Goal: Task Accomplishment & Management: Manage account settings

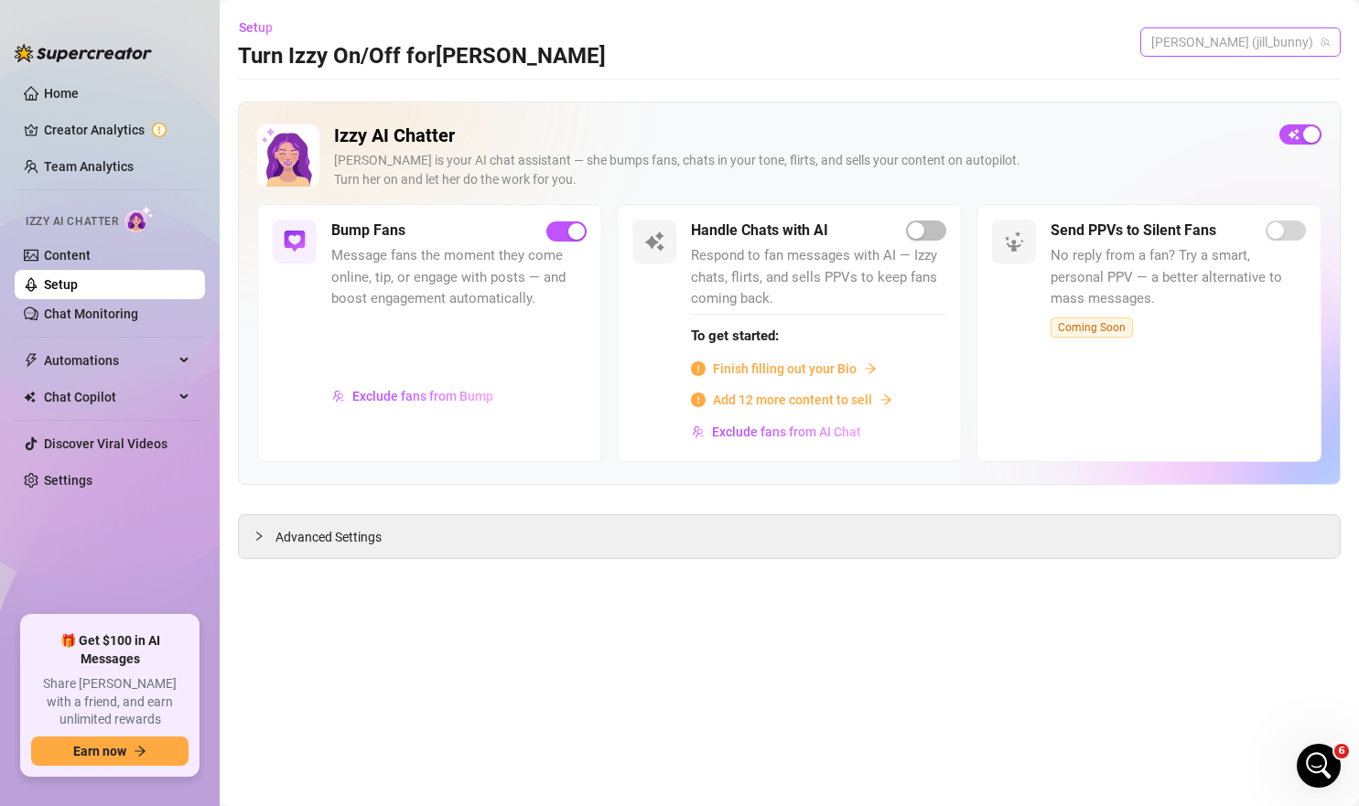
click at [1274, 43] on span "[PERSON_NAME] (jill_bunny)" at bounding box center [1240, 41] width 178 height 27
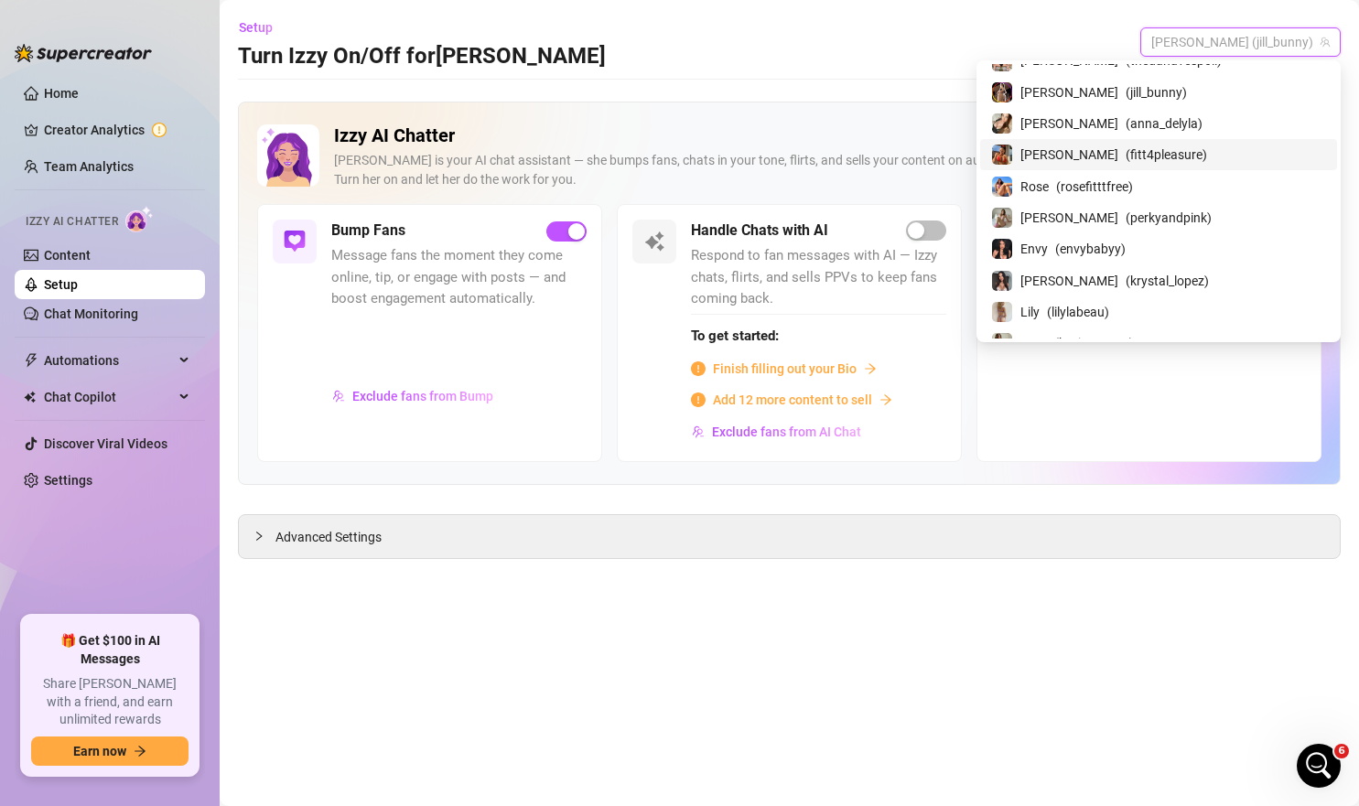
scroll to position [51, 0]
click at [1133, 276] on span "( krystal_lopez )" at bounding box center [1167, 280] width 83 height 20
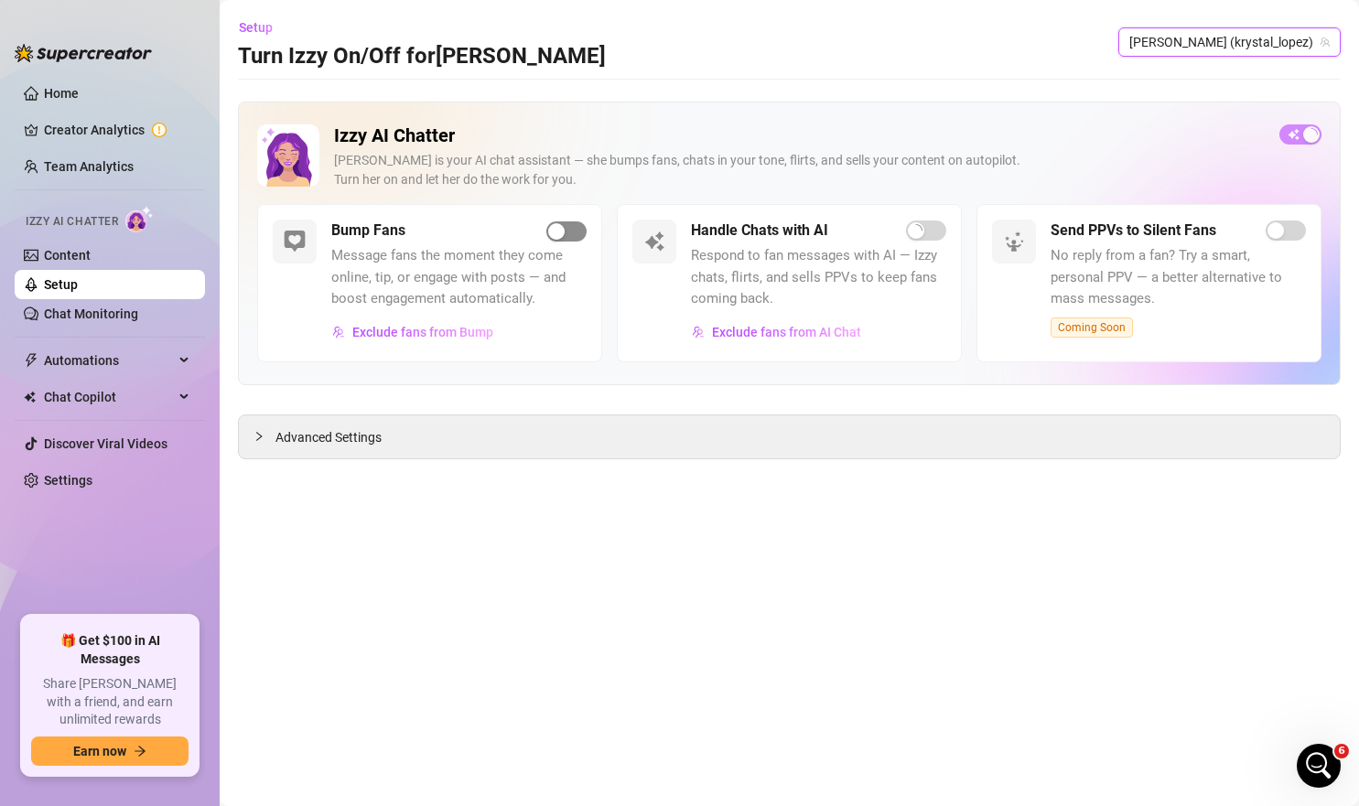
click at [576, 221] on span "button" at bounding box center [566, 231] width 40 height 20
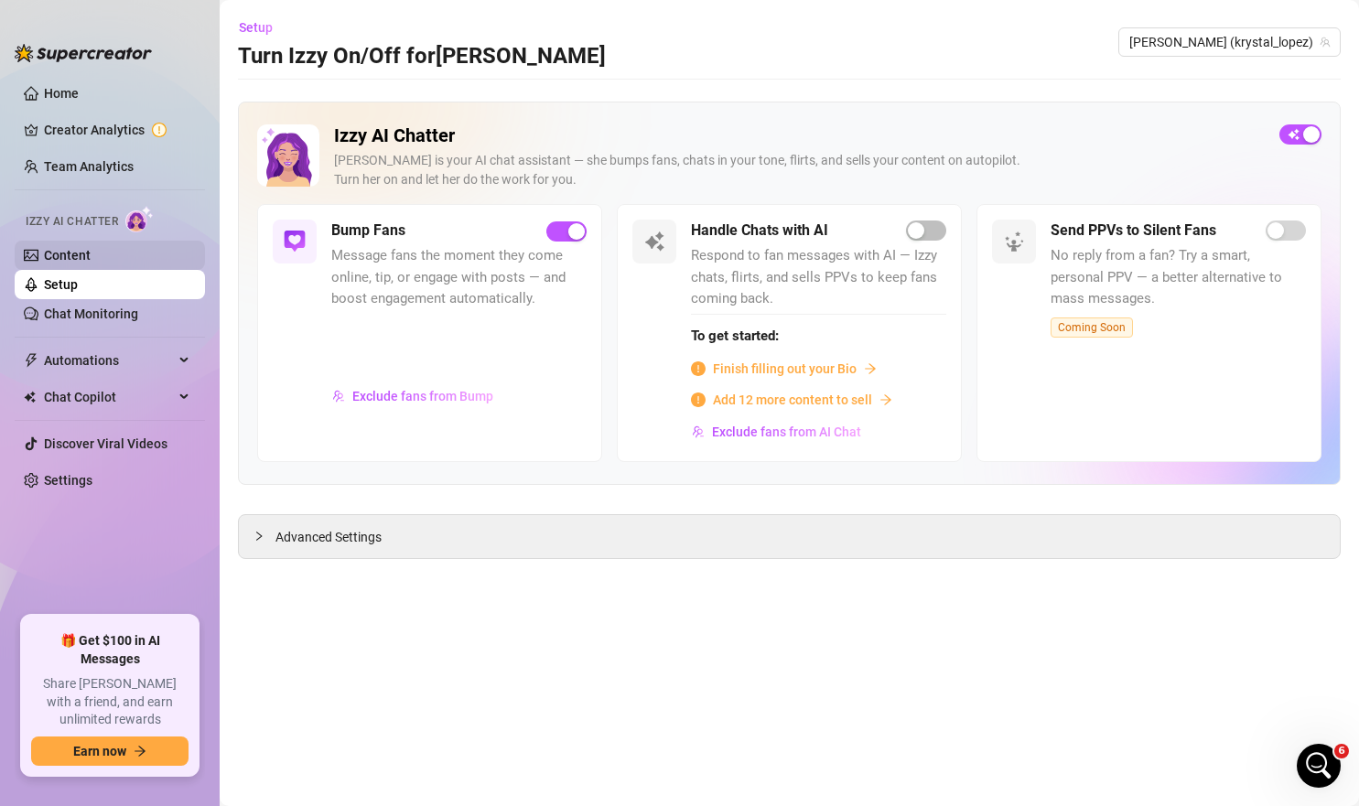
click at [91, 257] on link "Content" at bounding box center [67, 255] width 47 height 15
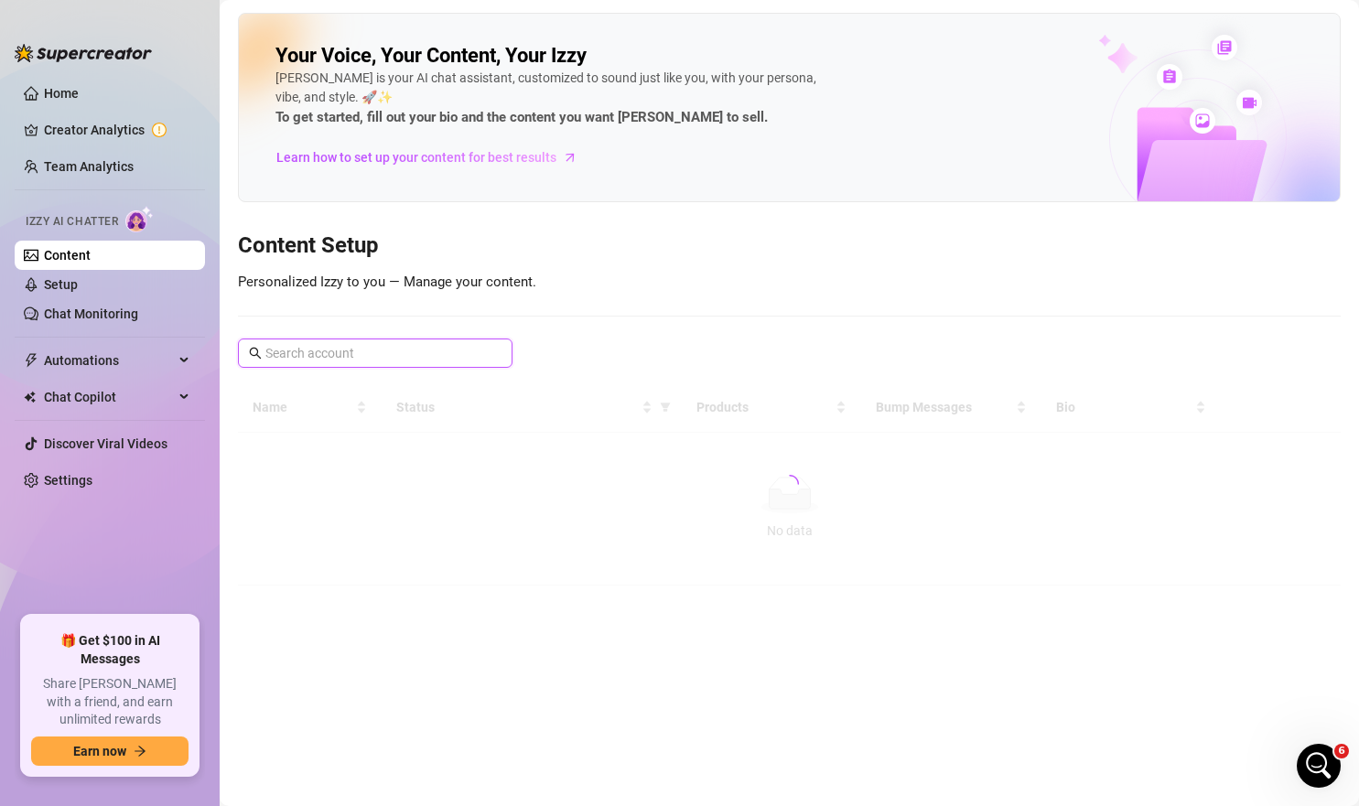
click at [464, 359] on input "text" at bounding box center [375, 353] width 221 height 20
type input "kry"
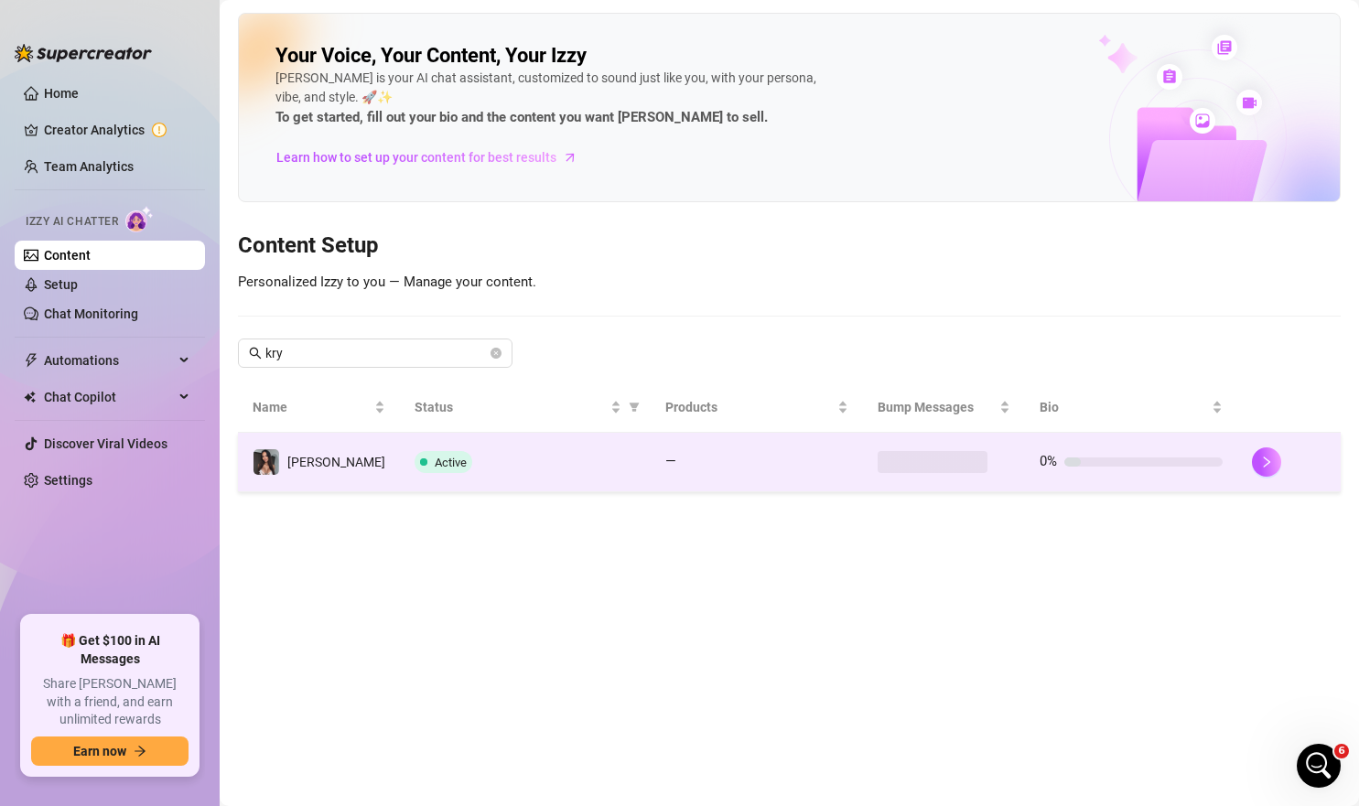
click at [684, 482] on td "—" at bounding box center [757, 462] width 212 height 59
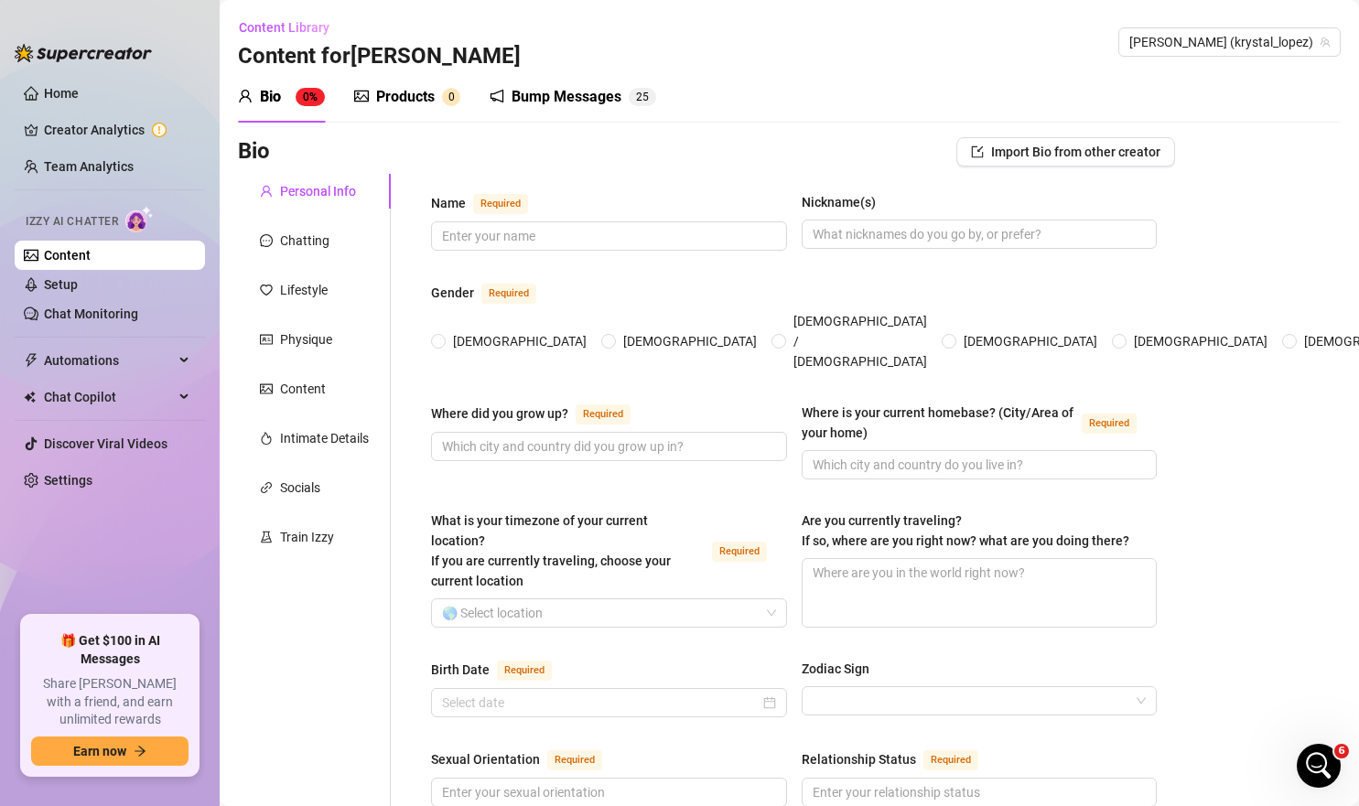
click at [580, 94] on div "Bump Messages" at bounding box center [567, 97] width 110 height 22
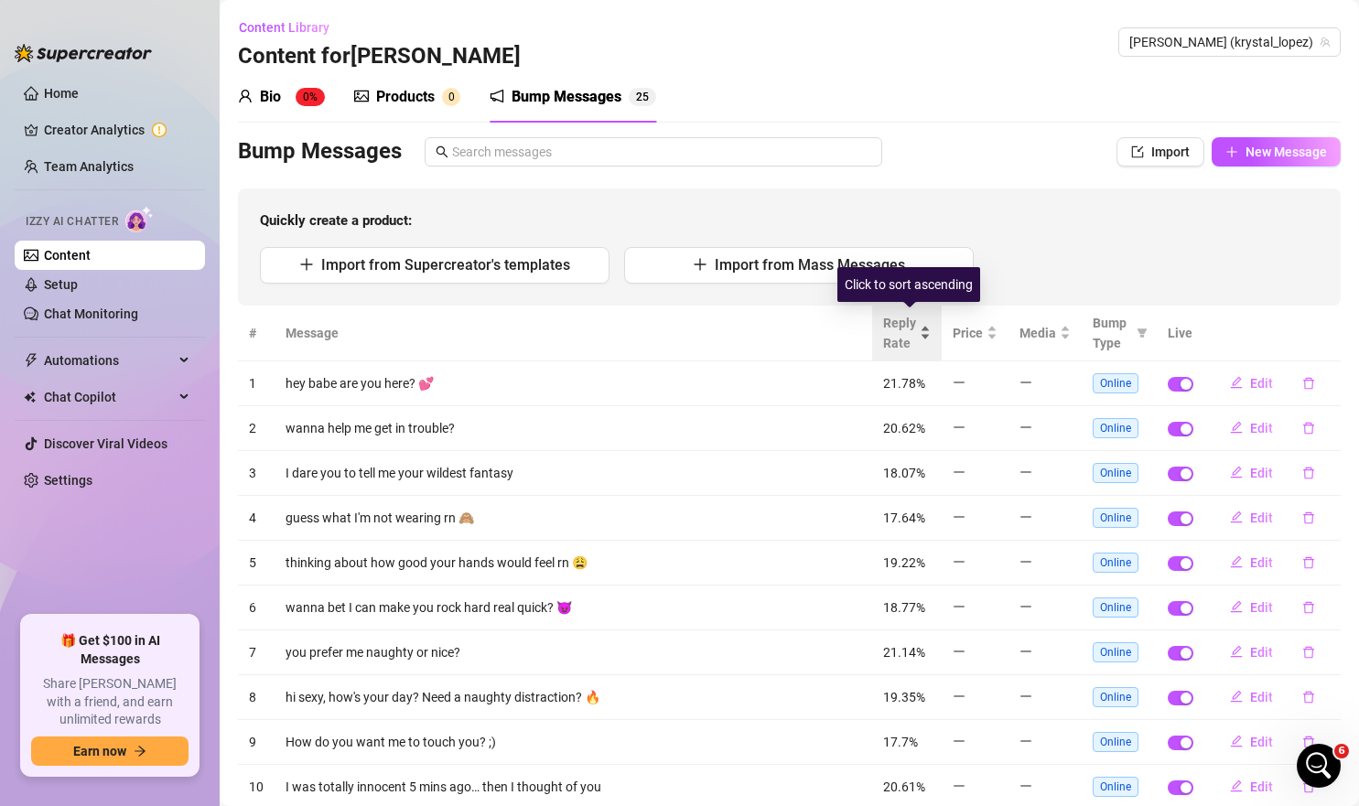
click at [926, 350] on div "Reply Rate" at bounding box center [907, 333] width 48 height 40
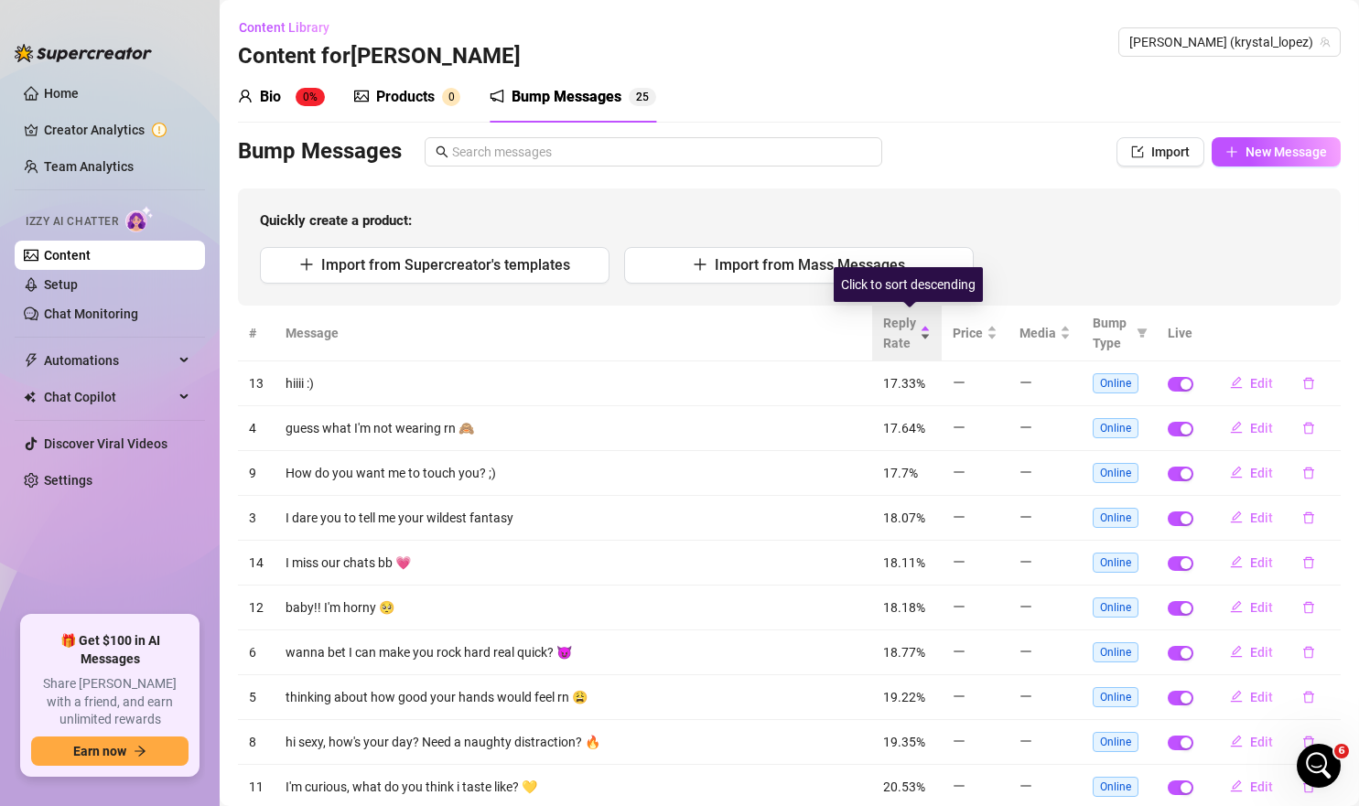
click at [926, 350] on div "Reply Rate" at bounding box center [907, 333] width 48 height 40
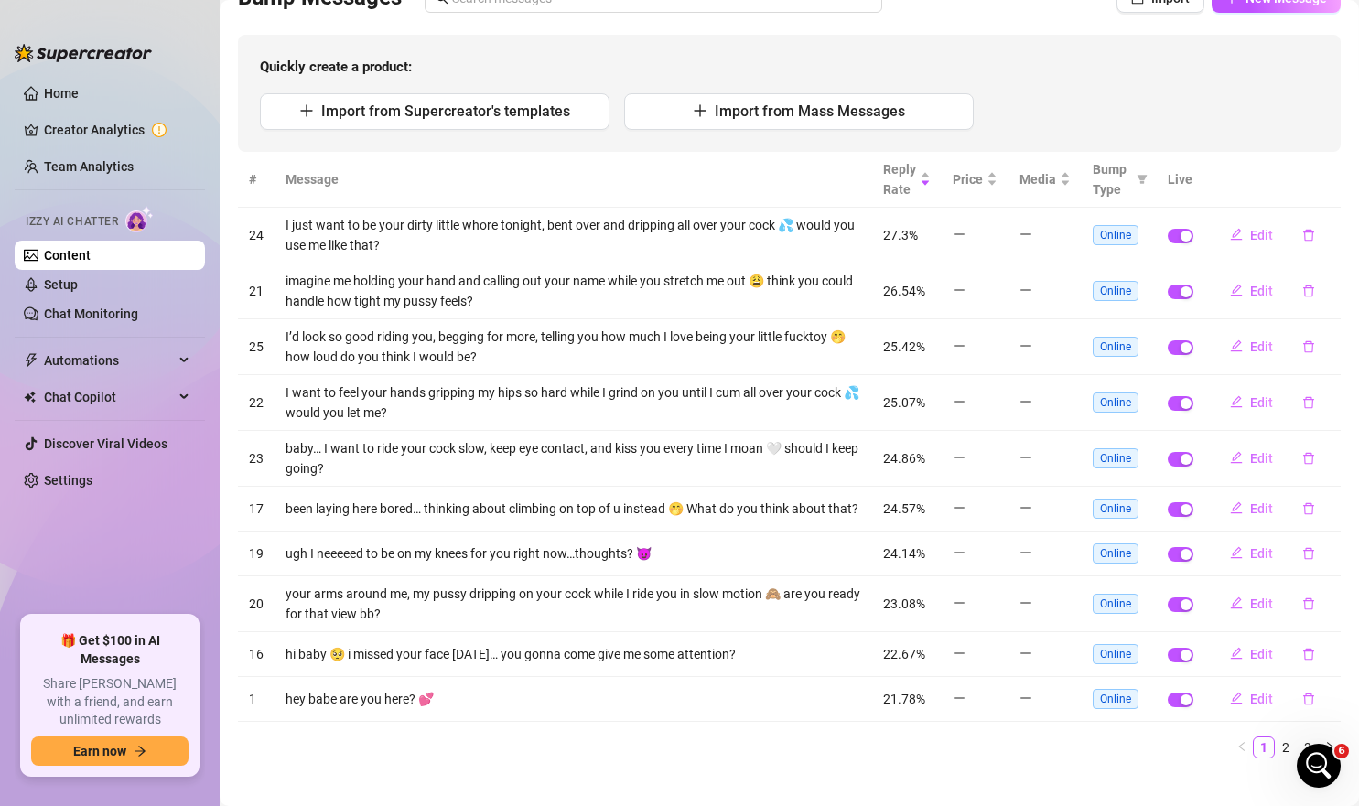
scroll to position [175, 0]
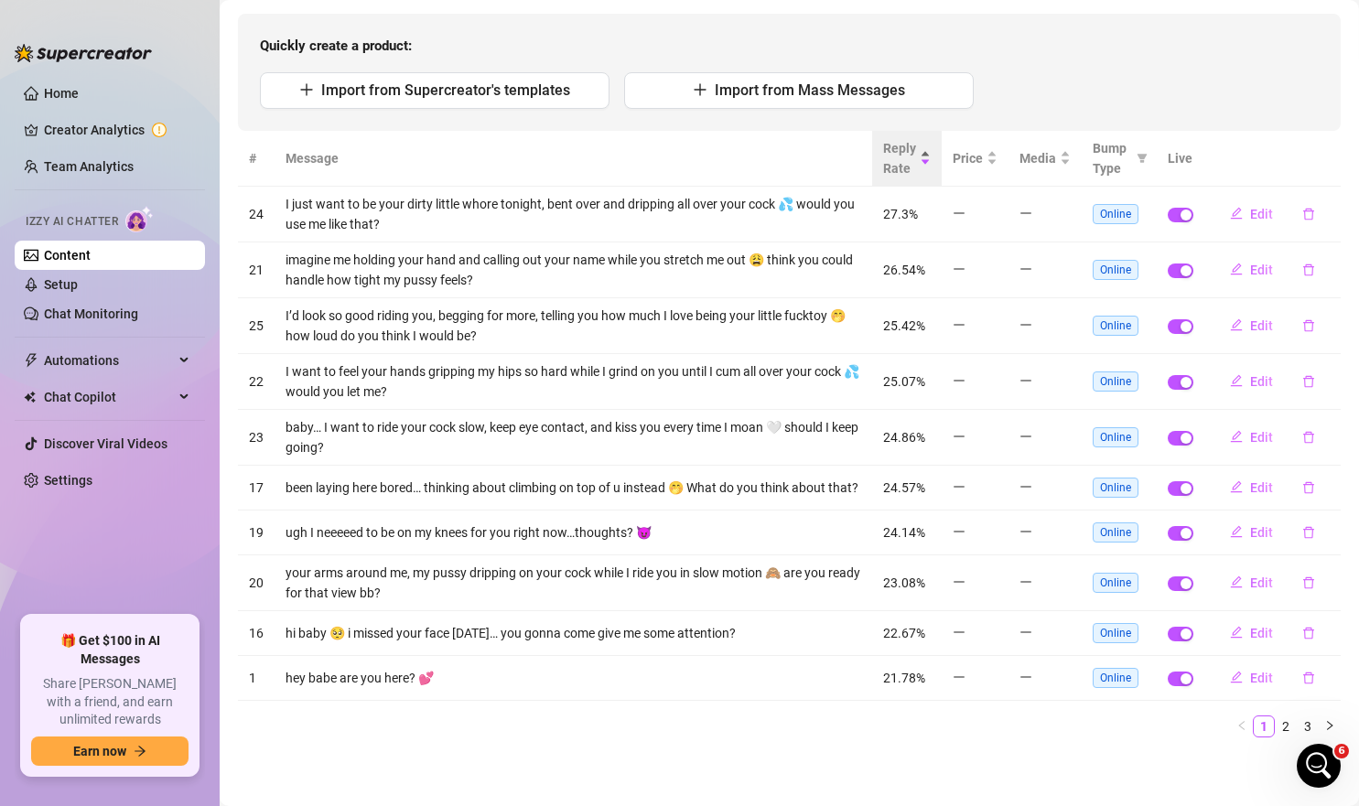
click at [902, 157] on span "Reply Rate" at bounding box center [899, 158] width 33 height 40
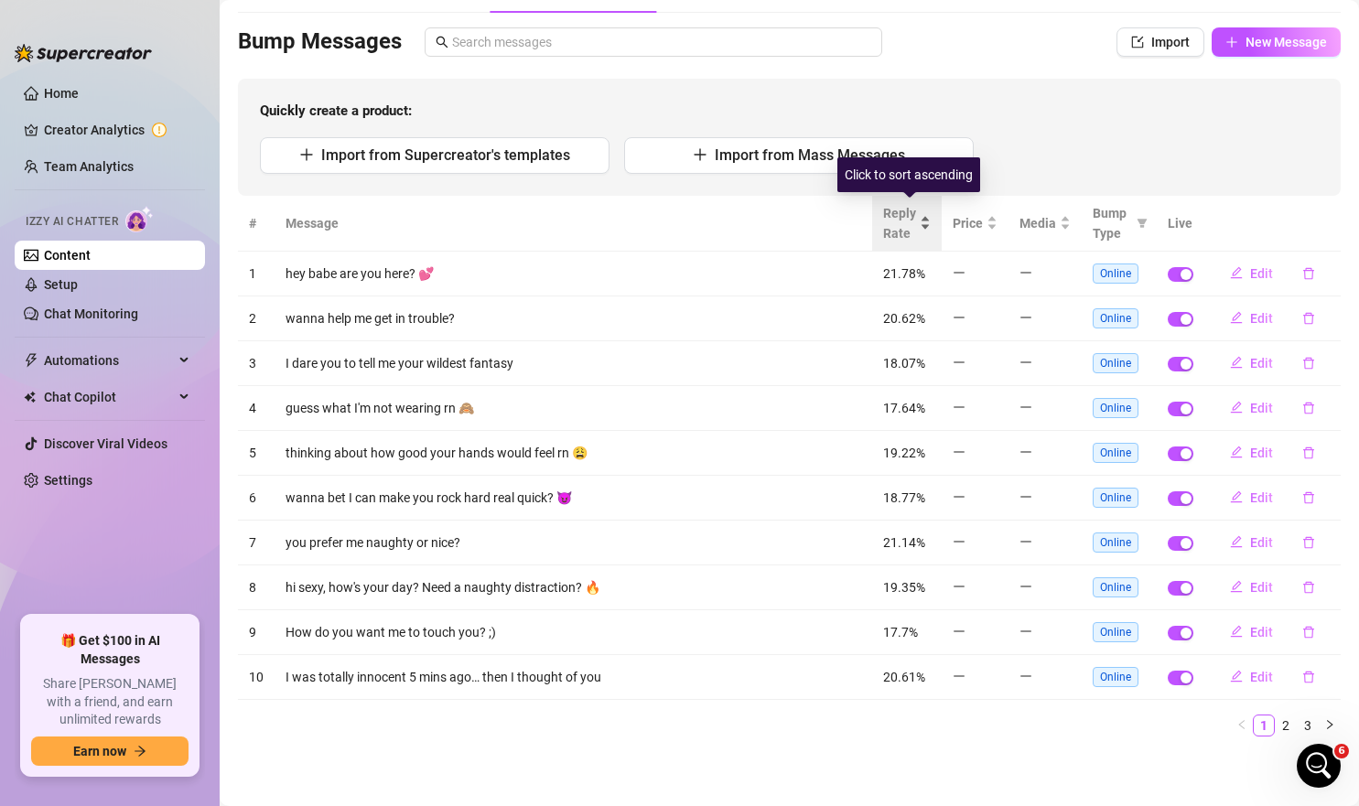
scroll to position [109, 0]
click at [916, 237] on span "Reply Rate" at bounding box center [899, 224] width 33 height 40
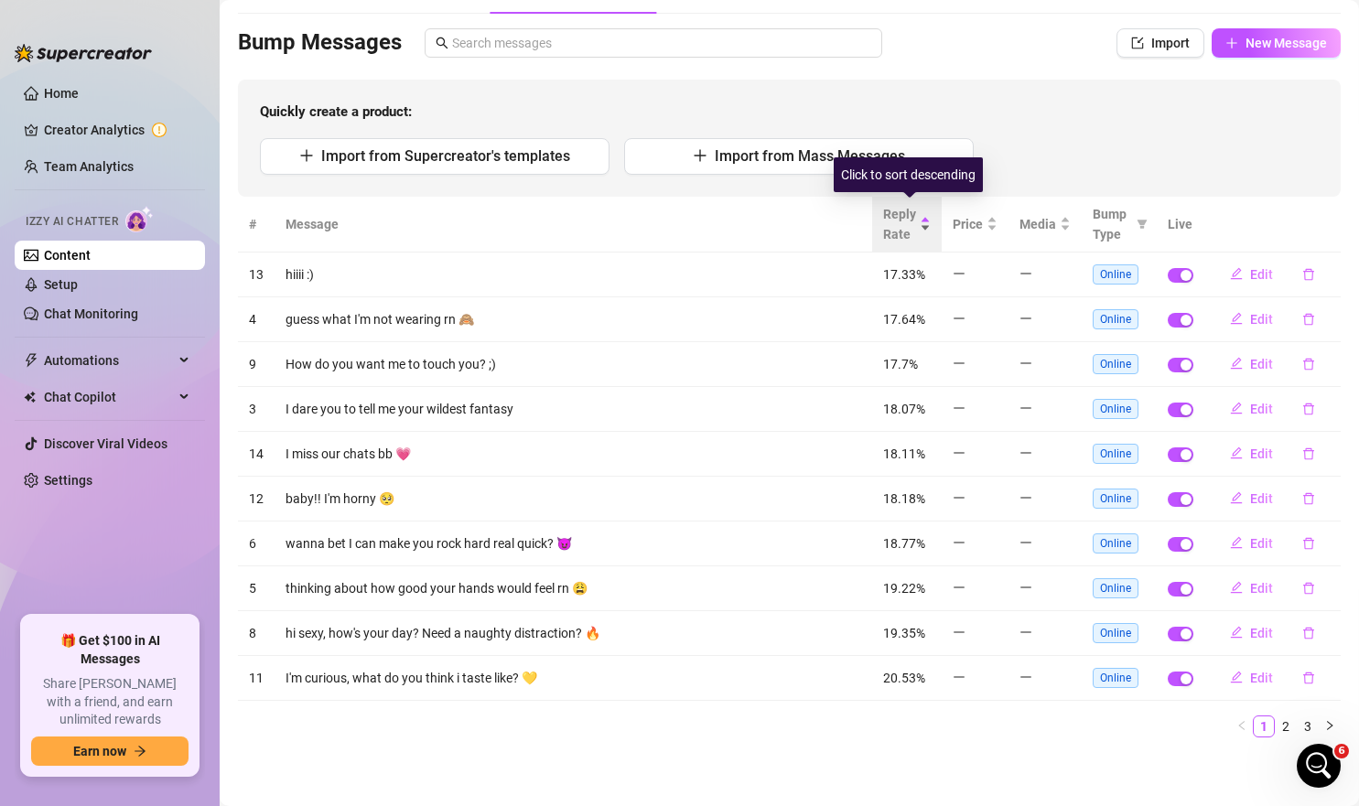
click at [916, 237] on span "Reply Rate" at bounding box center [899, 224] width 33 height 40
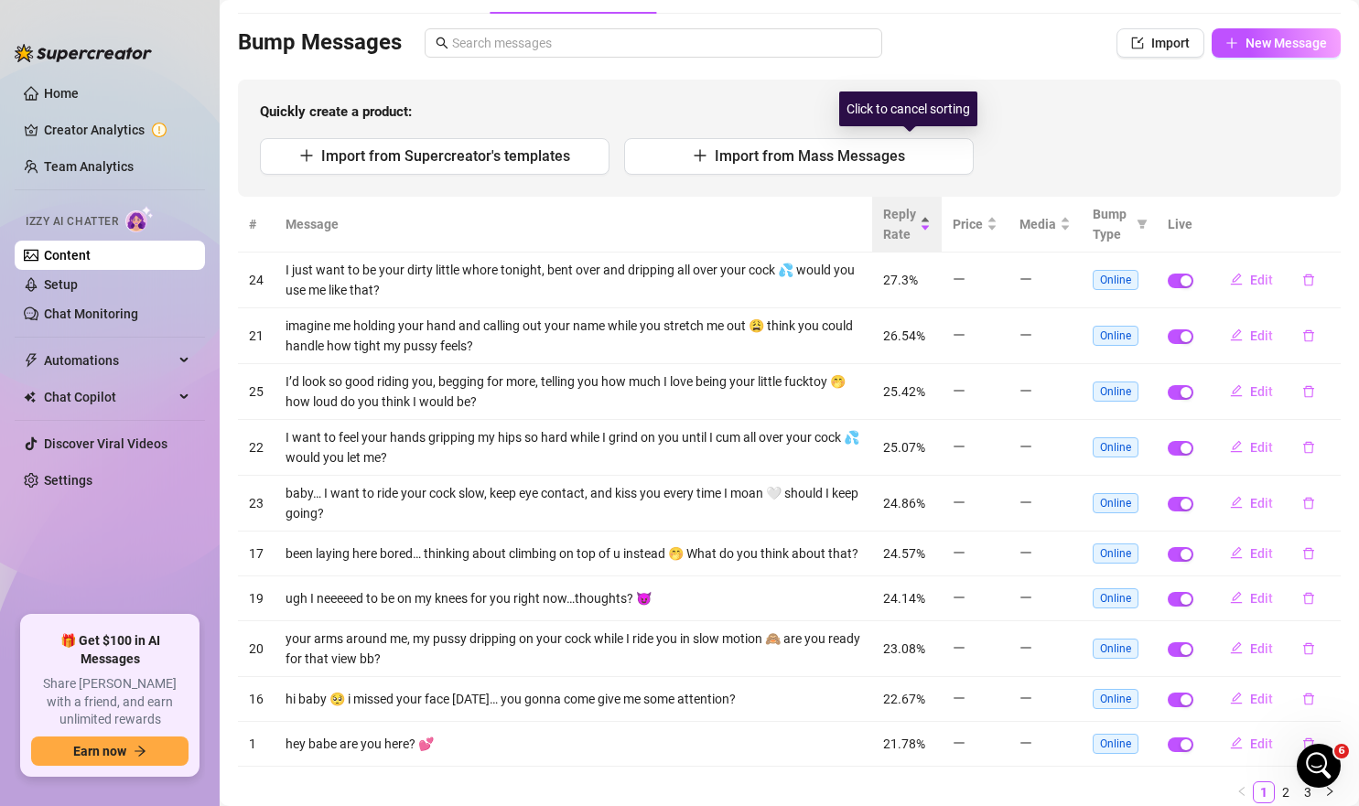
scroll to position [175, 0]
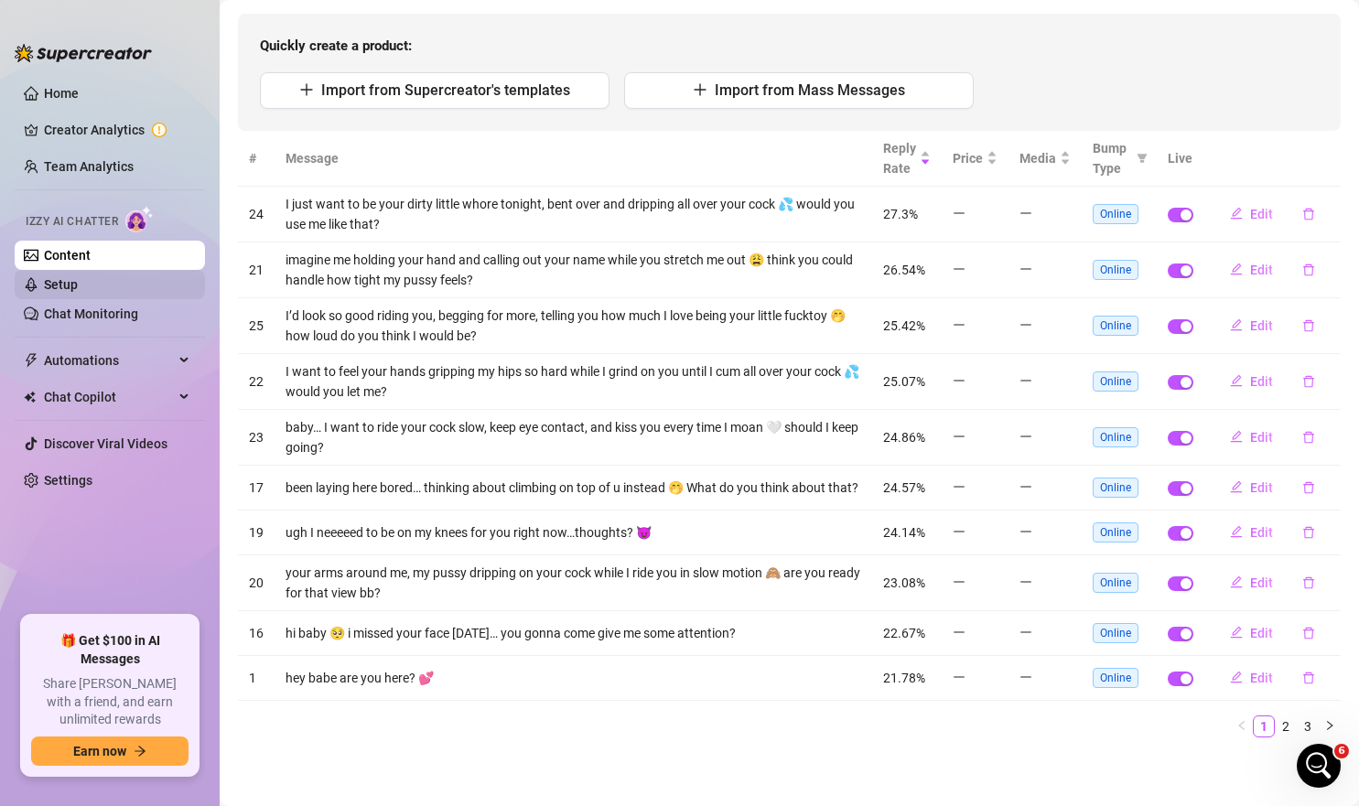
click at [78, 278] on link "Setup" at bounding box center [61, 284] width 34 height 15
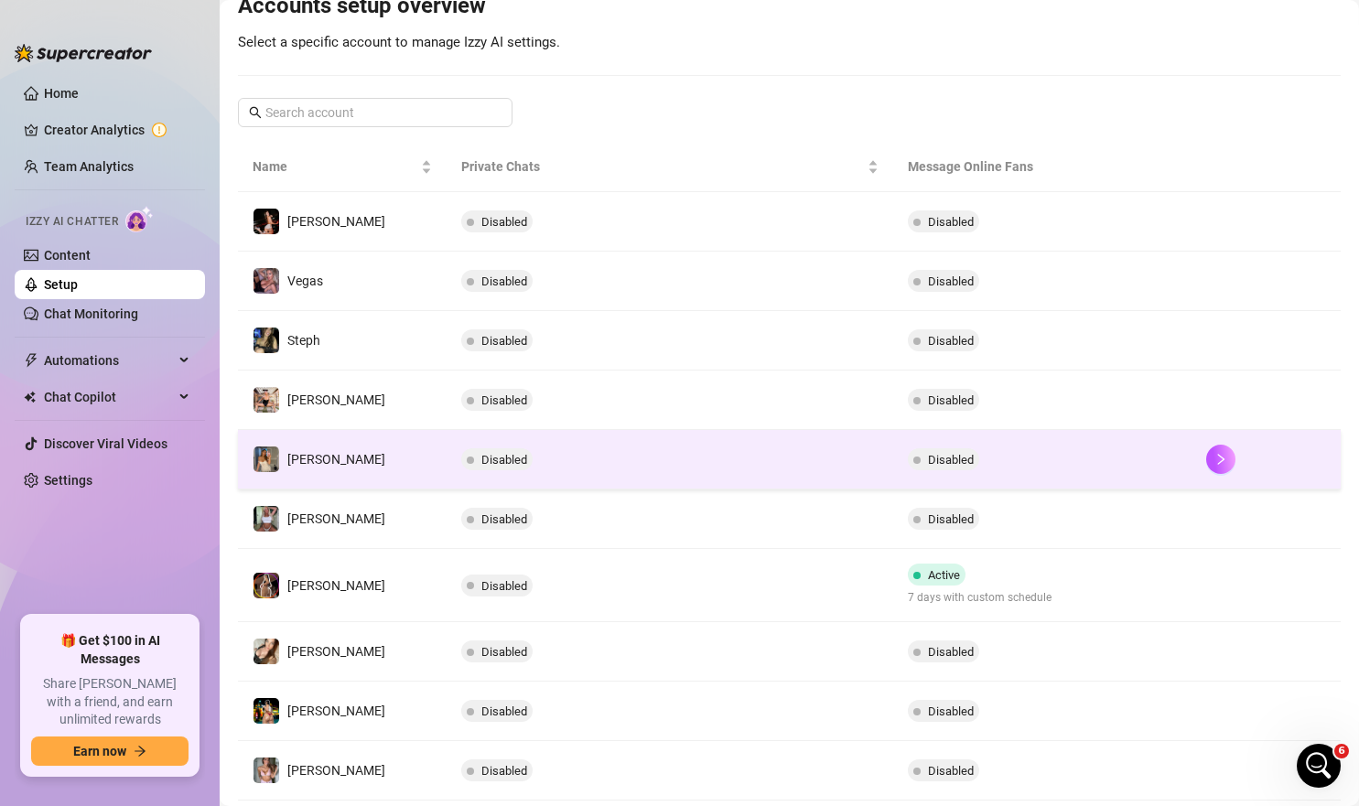
scroll to position [77, 0]
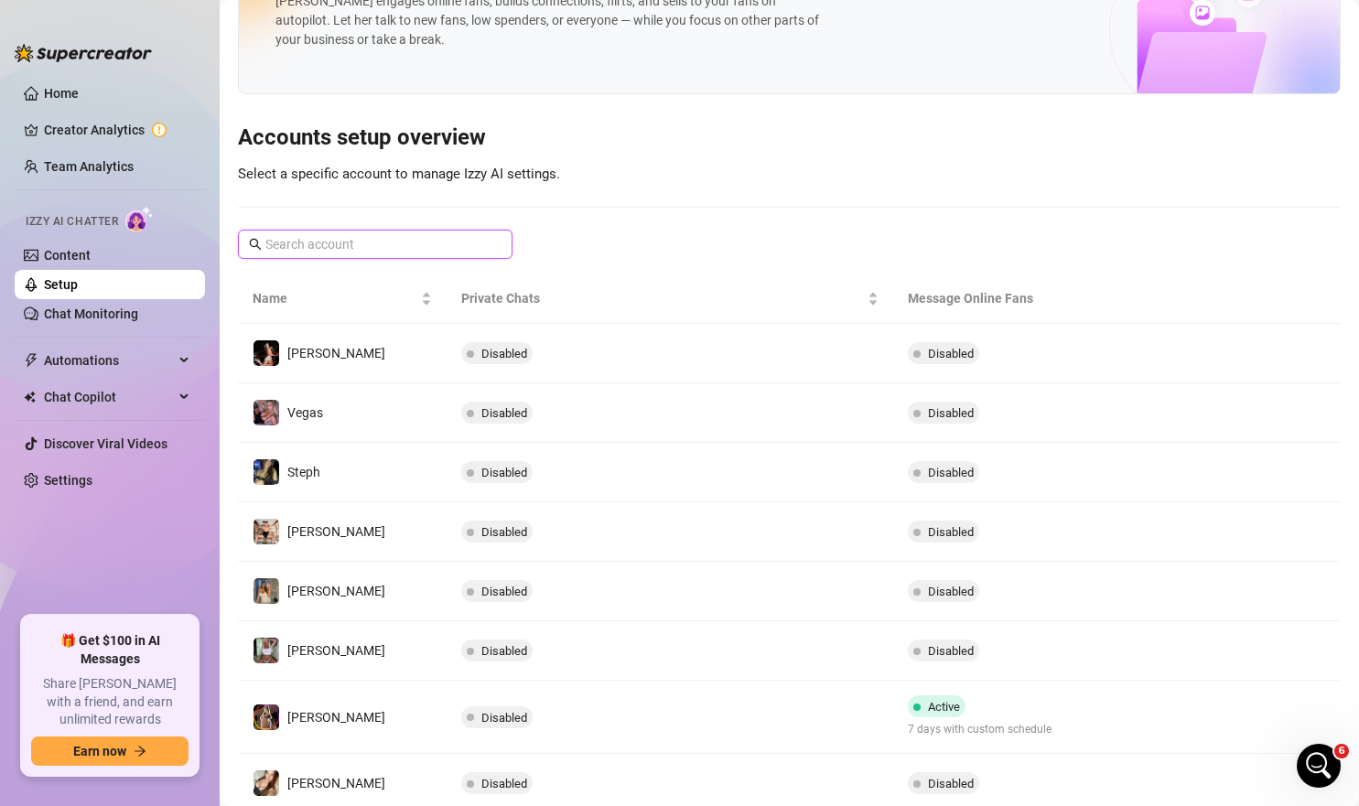
click at [415, 236] on input "text" at bounding box center [375, 244] width 221 height 20
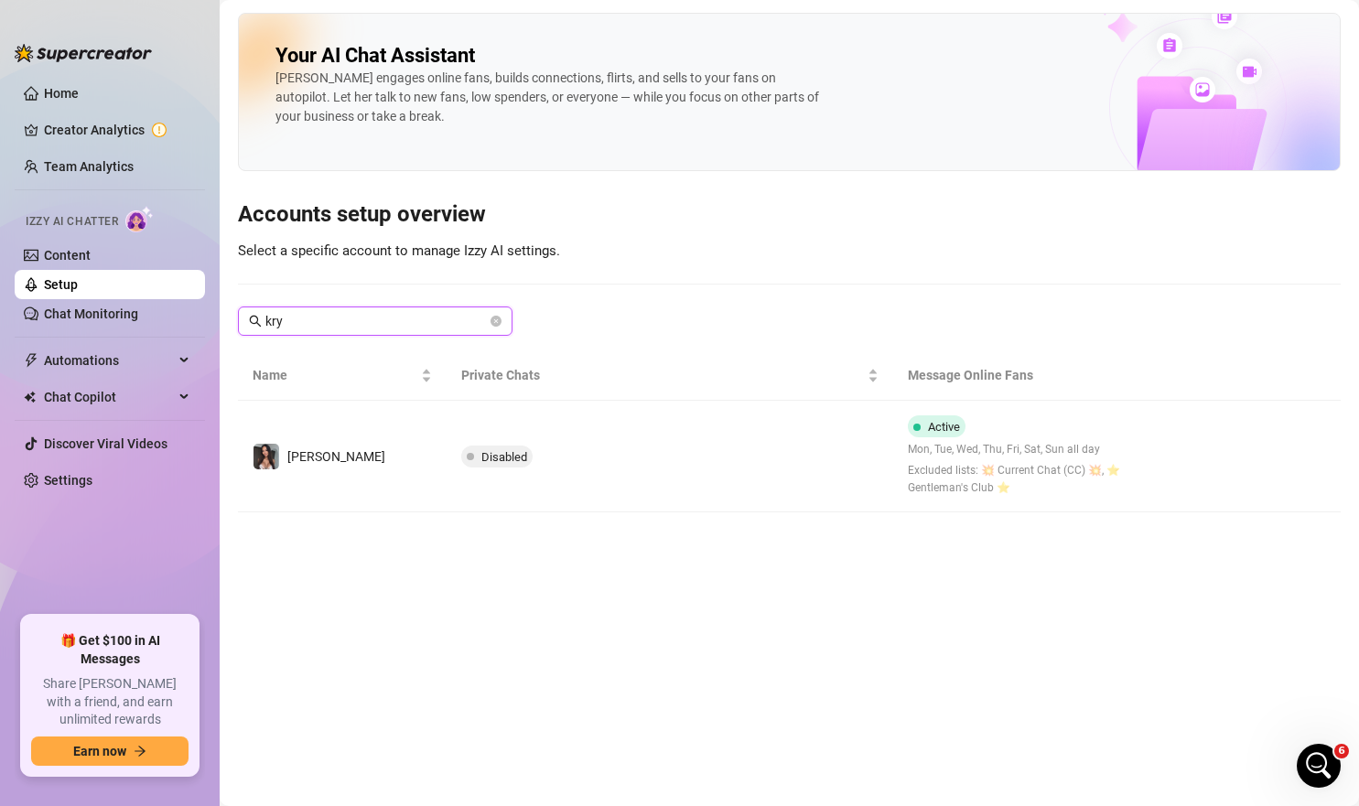
type input "kry"
